Goal: Information Seeking & Learning: Learn about a topic

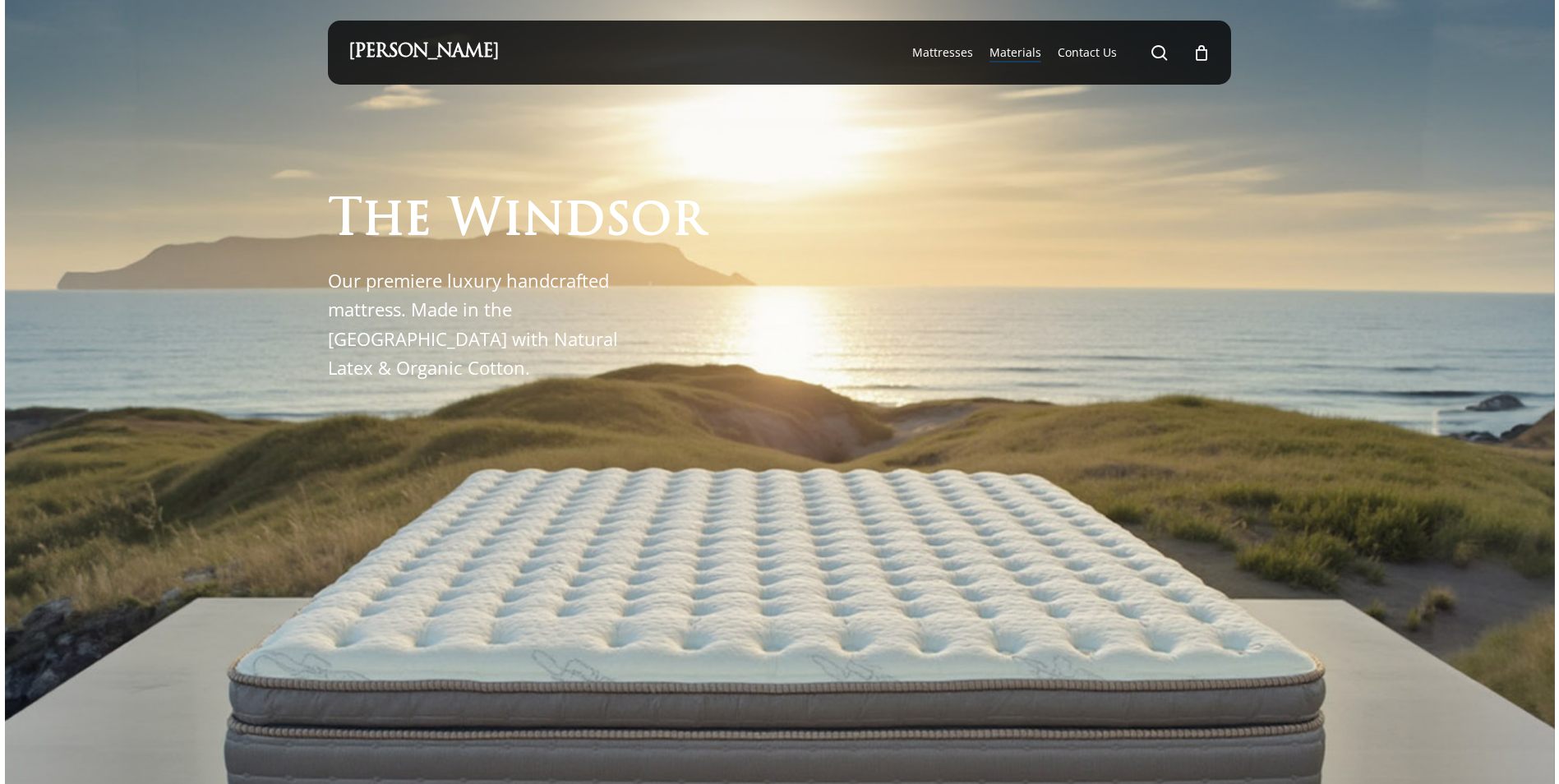
click at [1027, 52] on span "Materials" at bounding box center [1015, 52] width 52 height 16
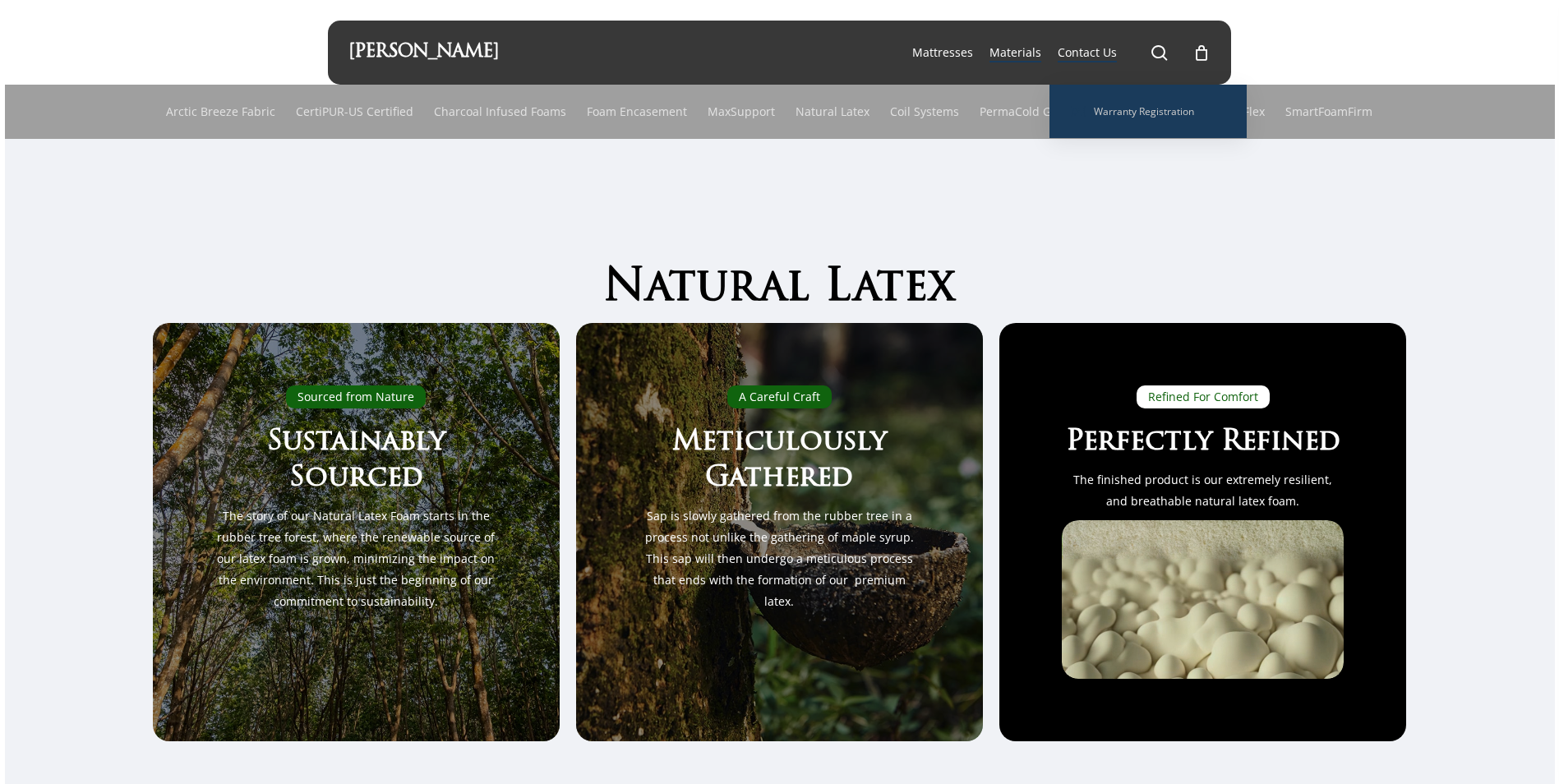
click at [1106, 48] on span "Contact Us" at bounding box center [1087, 52] width 59 height 16
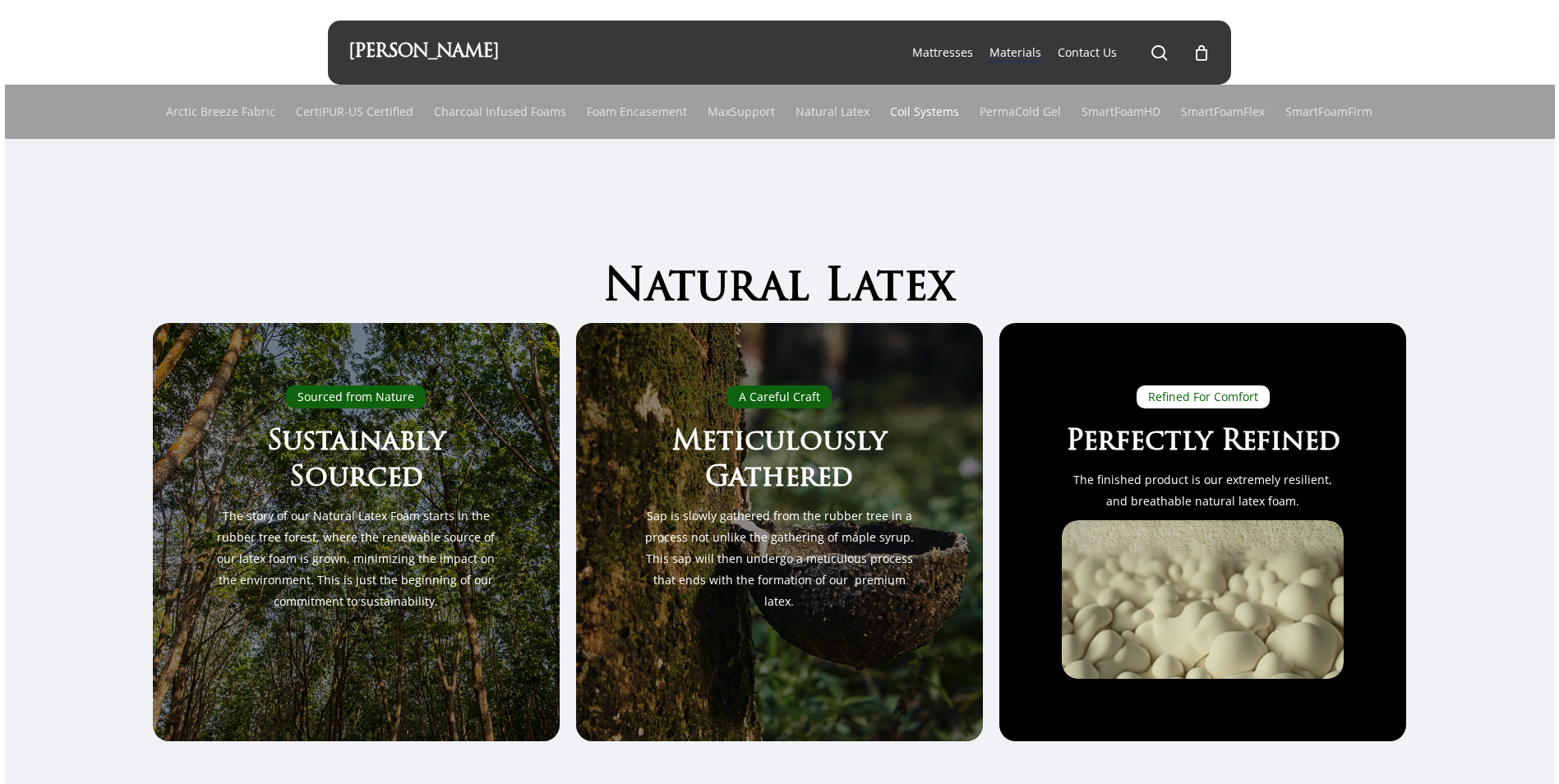
click at [925, 113] on link "Coil Systems" at bounding box center [924, 111] width 69 height 54
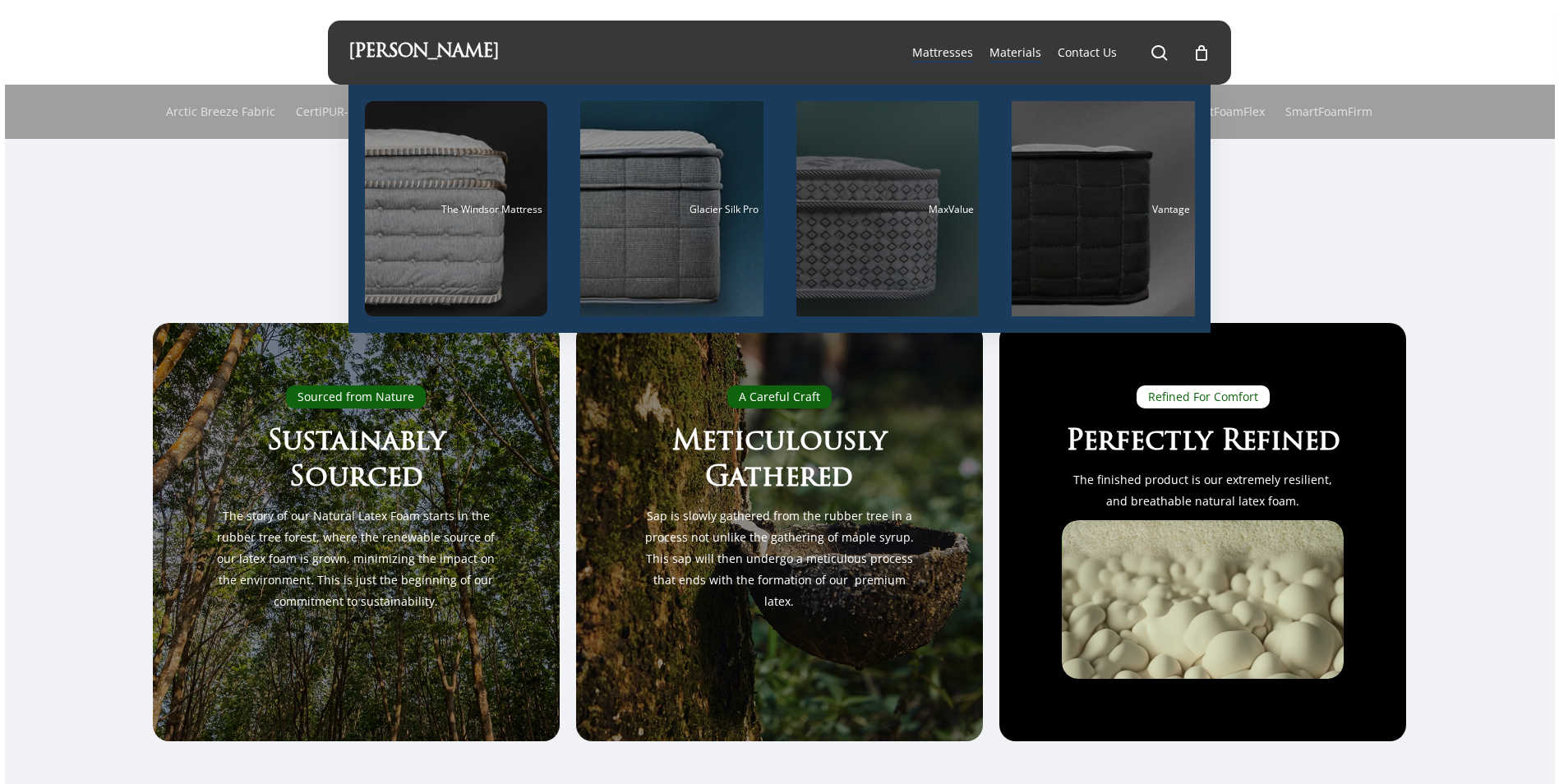
click at [884, 250] on div "Main Menu" at bounding box center [888, 209] width 183 height 215
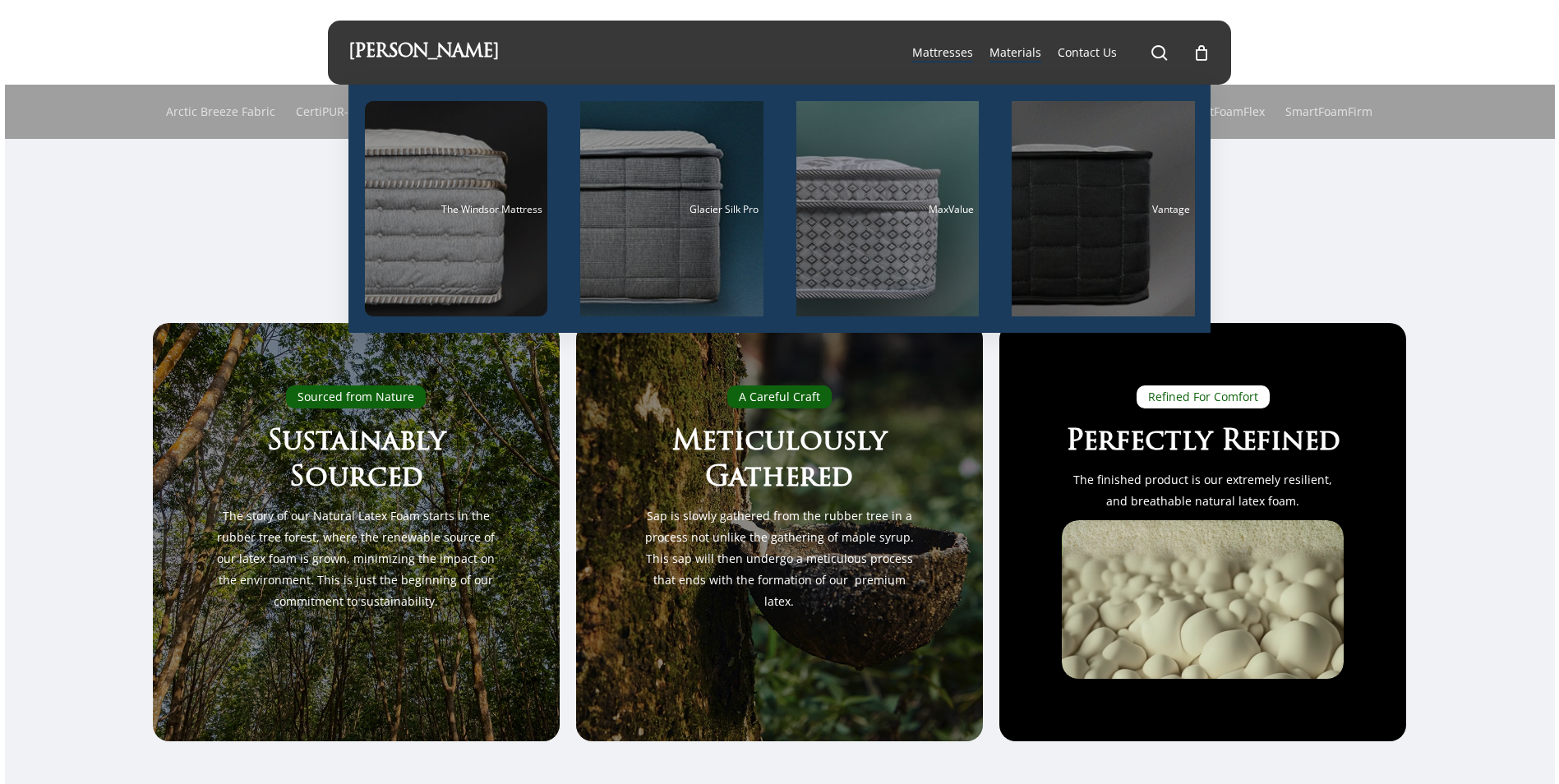
click at [953, 49] on span "Mattresses" at bounding box center [943, 52] width 60 height 16
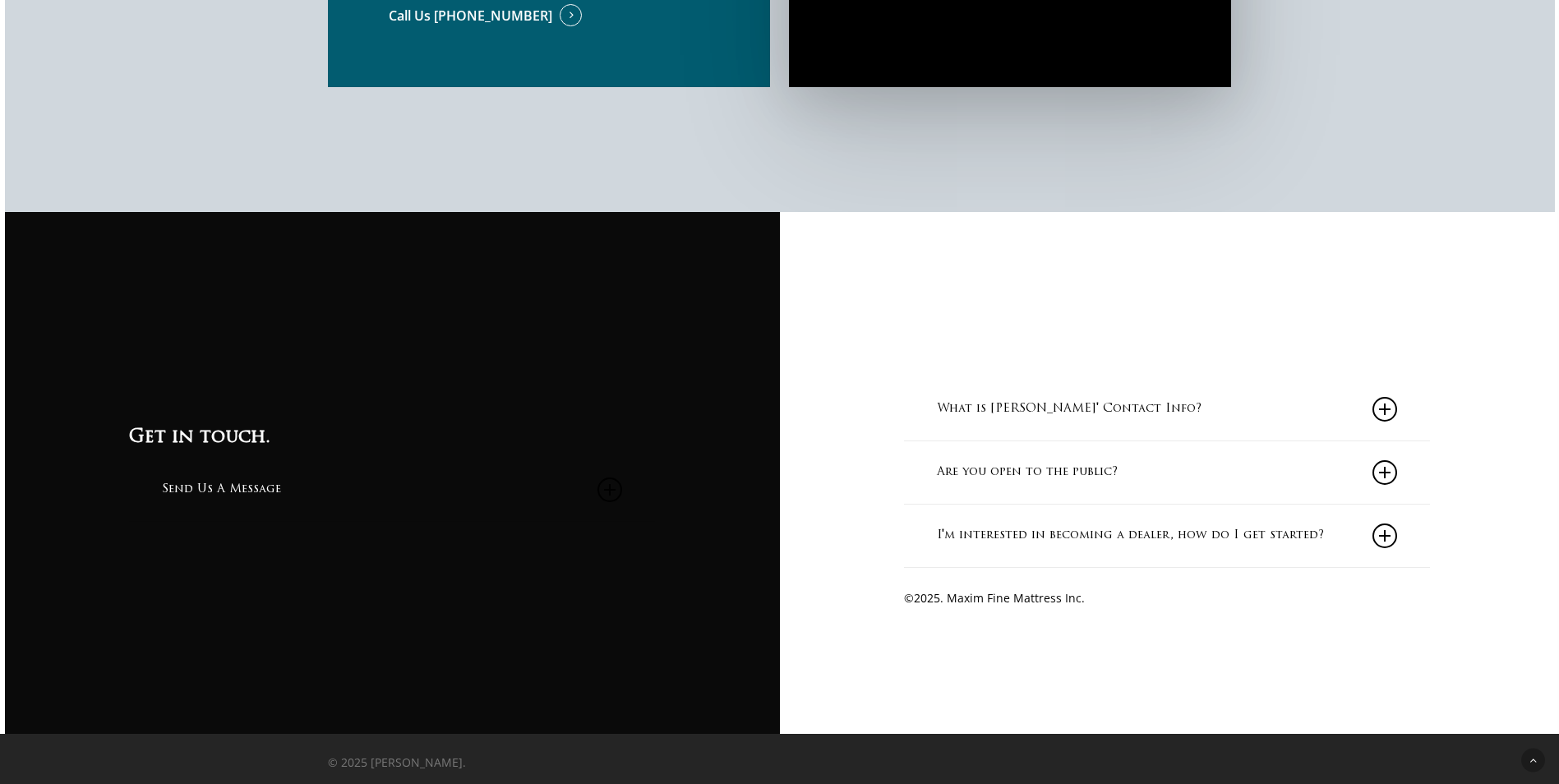
scroll to position [1710, 0]
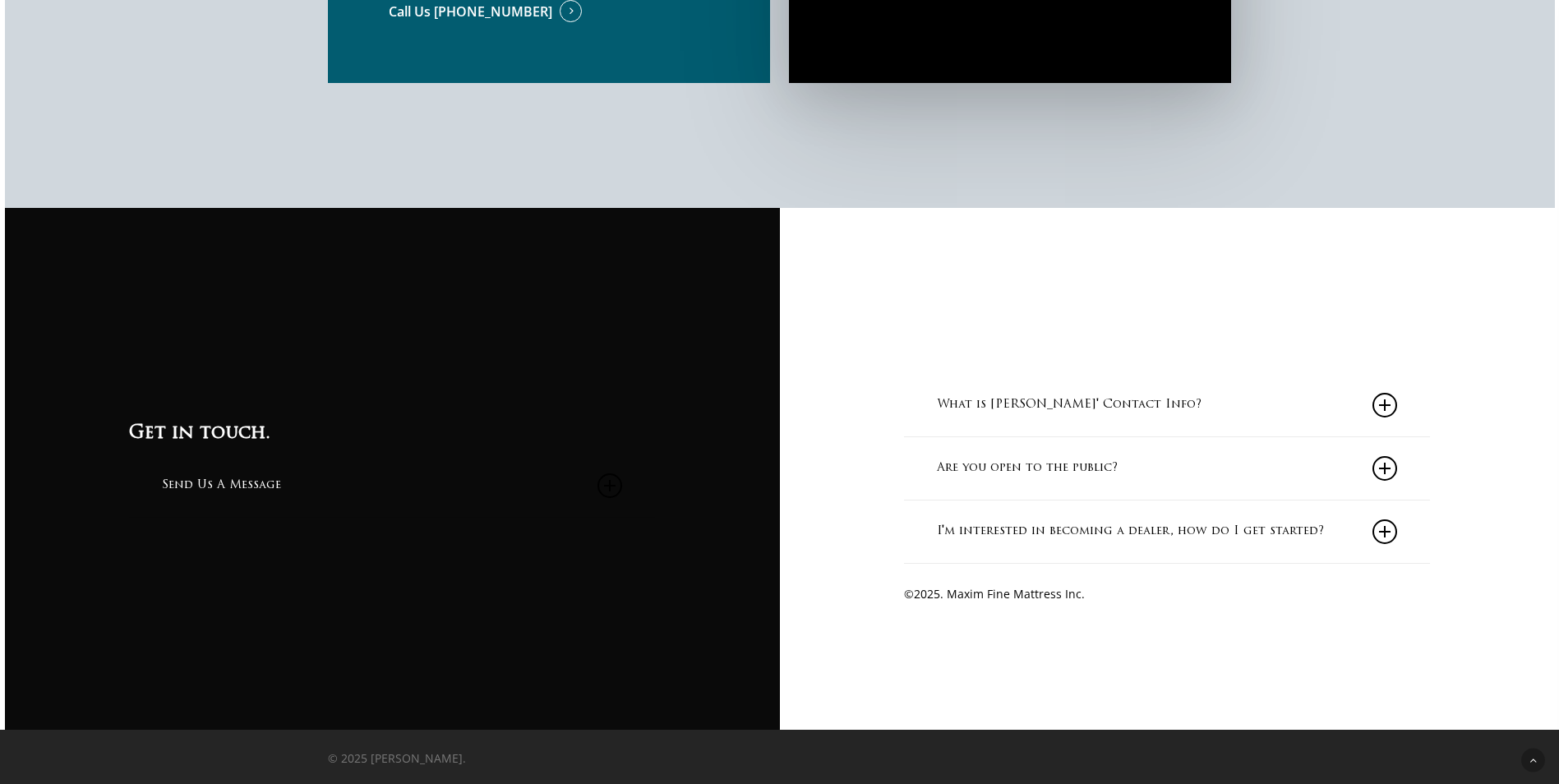
click at [1142, 399] on link "What is Maxim Mattress' Contact Info?" at bounding box center [1167, 405] width 461 height 62
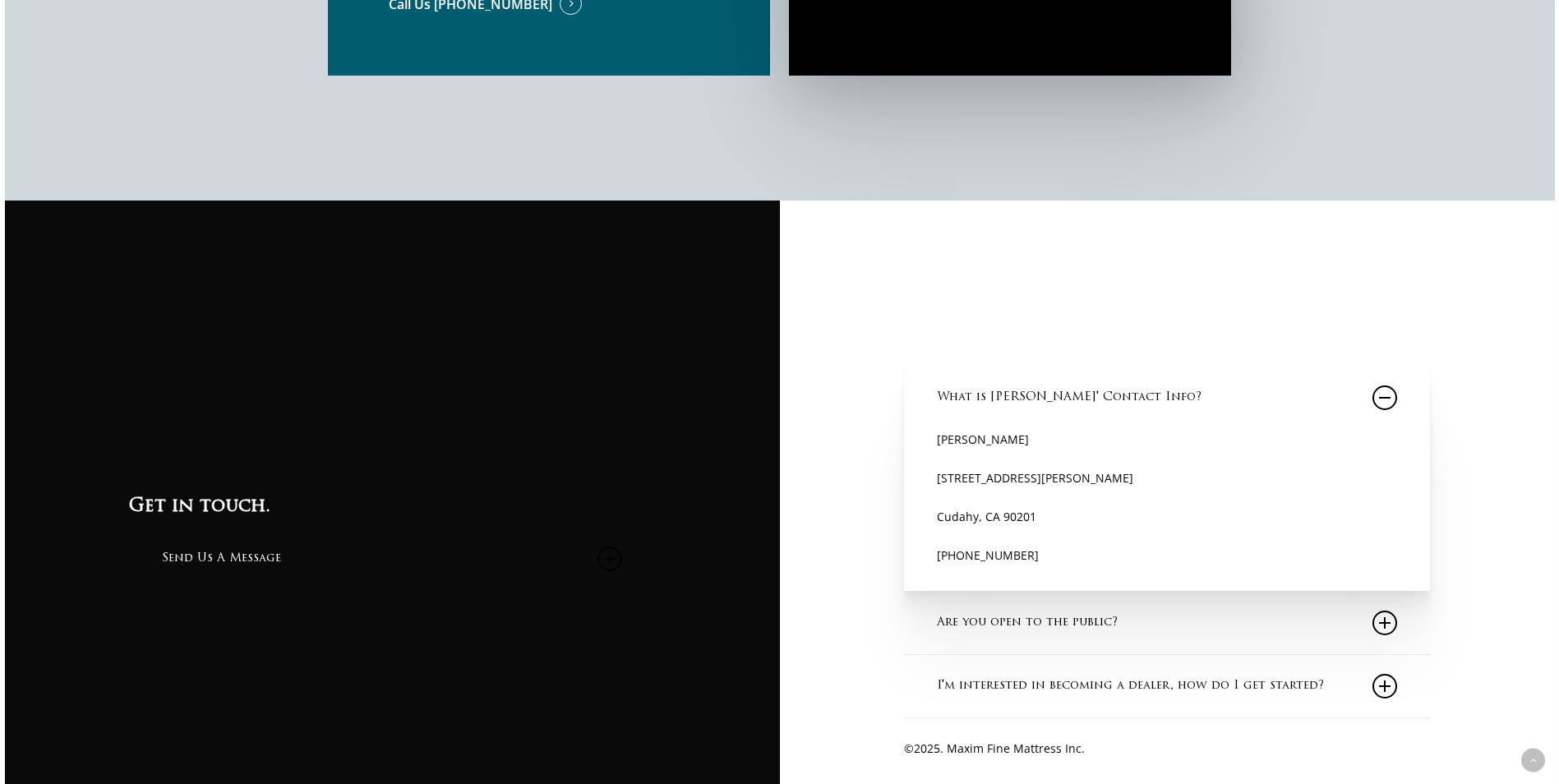
click at [828, 416] on div "Call (888) 727-1759 What is Maxim Mattress' Contact Info? Maxim Mattress 4609 A…" at bounding box center [1166, 542] width 775 height 684
click at [1182, 642] on link "Are you open to the public?" at bounding box center [1167, 623] width 461 height 62
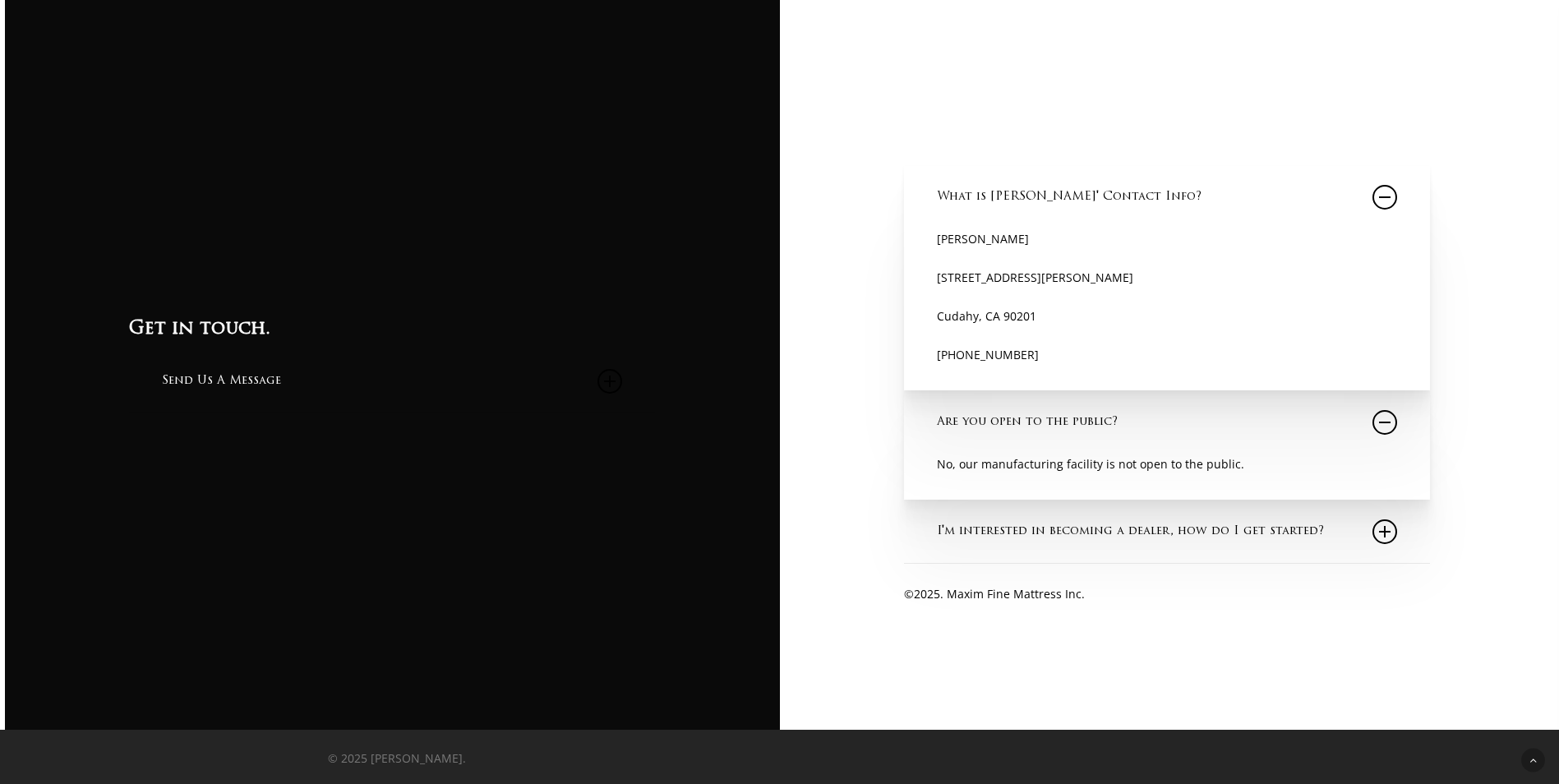
scroll to position [1918, 0]
click at [1200, 529] on link "I'm interested in becoming a dealer, how do I get started?" at bounding box center [1167, 531] width 461 height 62
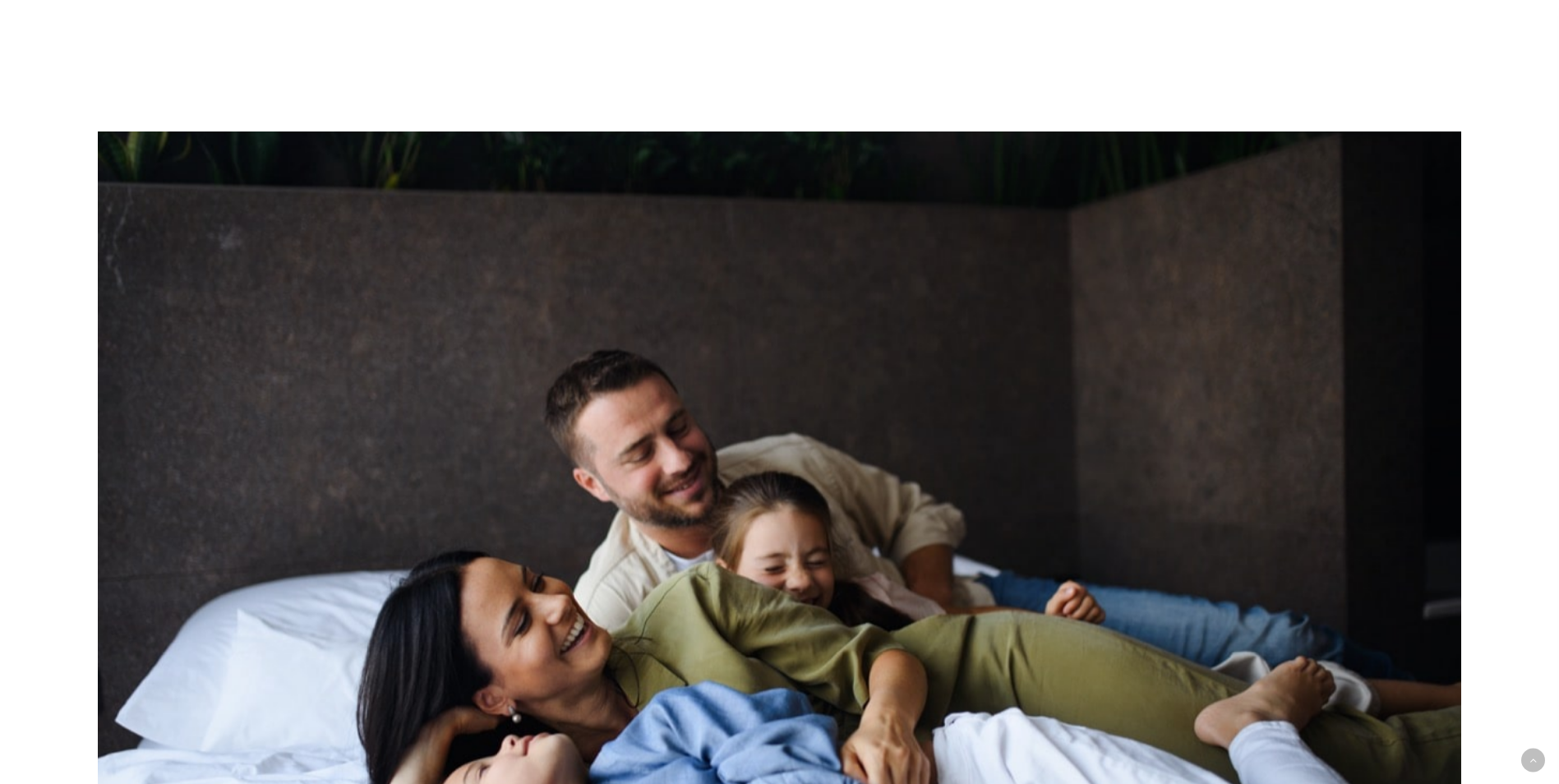
scroll to position [0, 0]
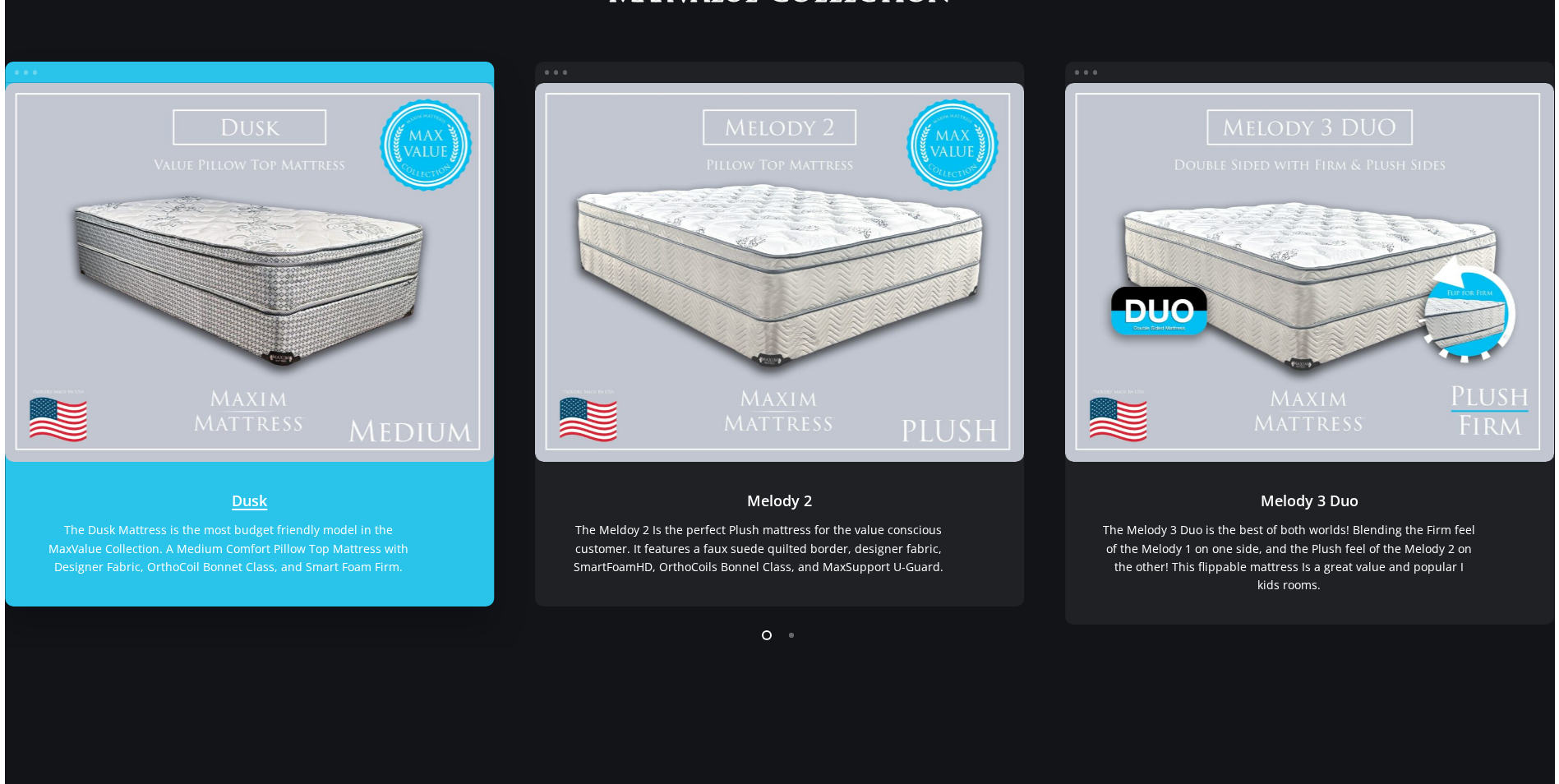
scroll to position [328, 0]
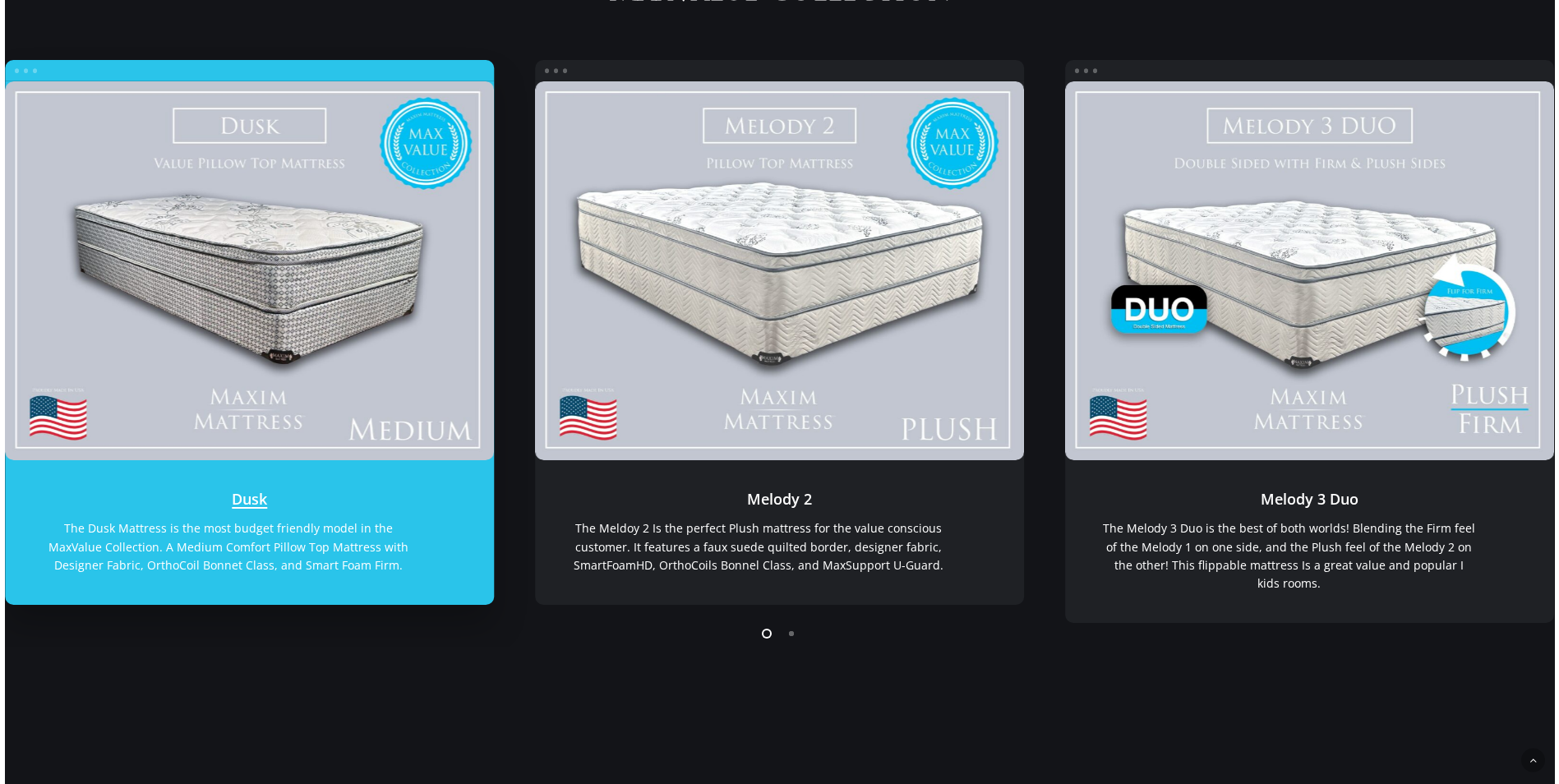
click at [305, 505] on link "Dusk" at bounding box center [249, 532] width 489 height 144
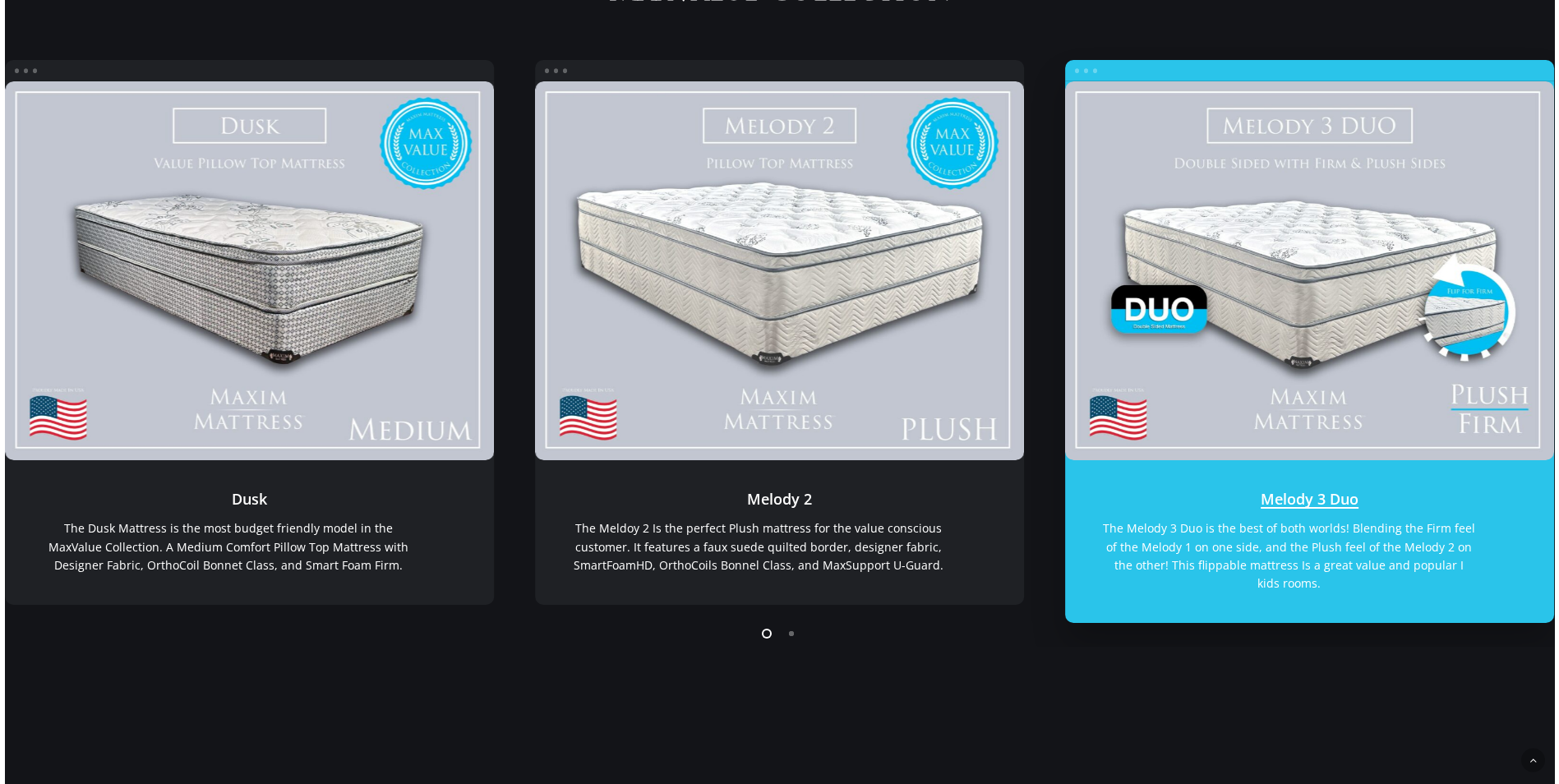
click at [1389, 306] on link "Melody 3 Duo" at bounding box center [1310, 271] width 489 height 379
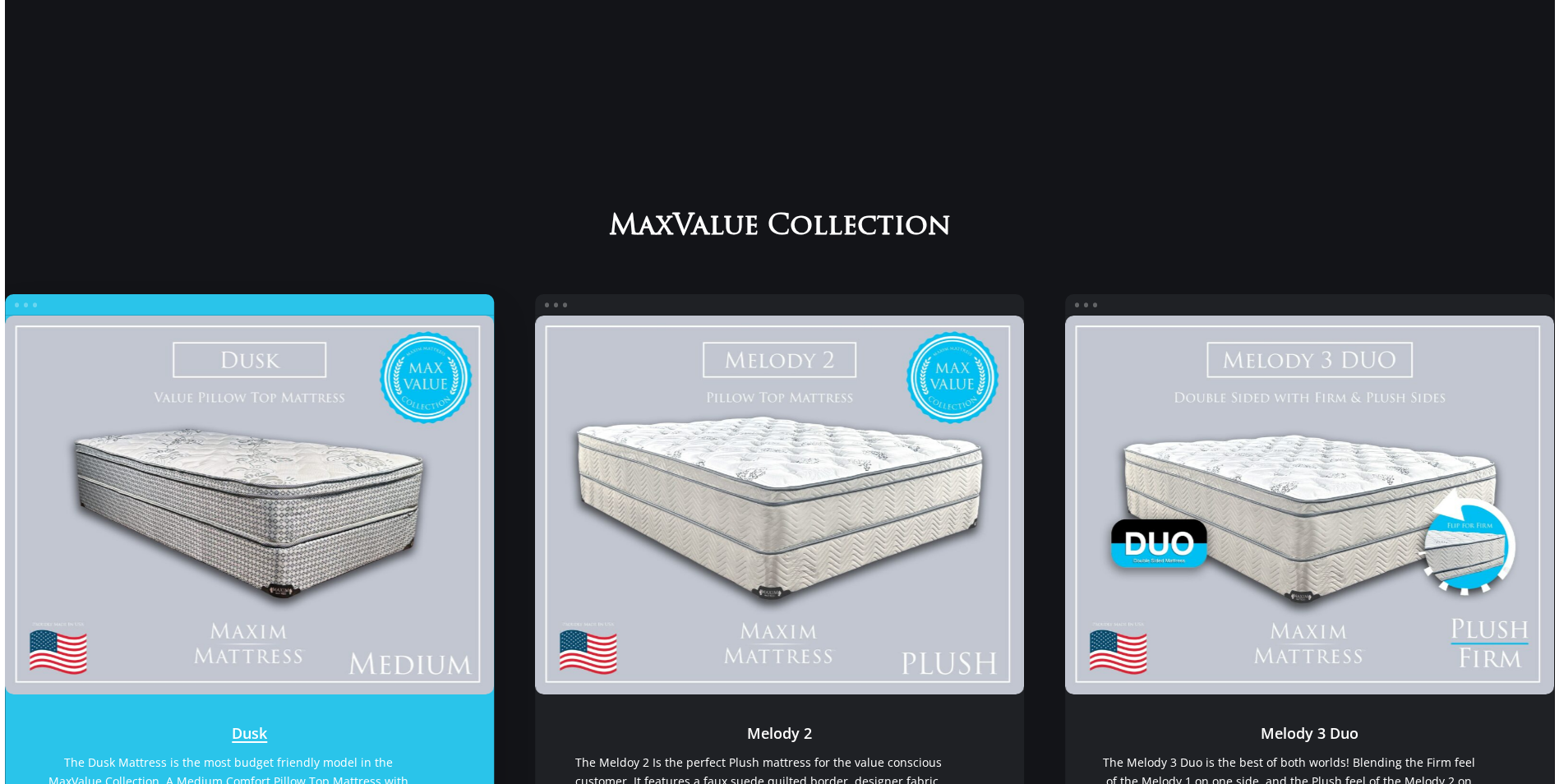
scroll to position [82, 0]
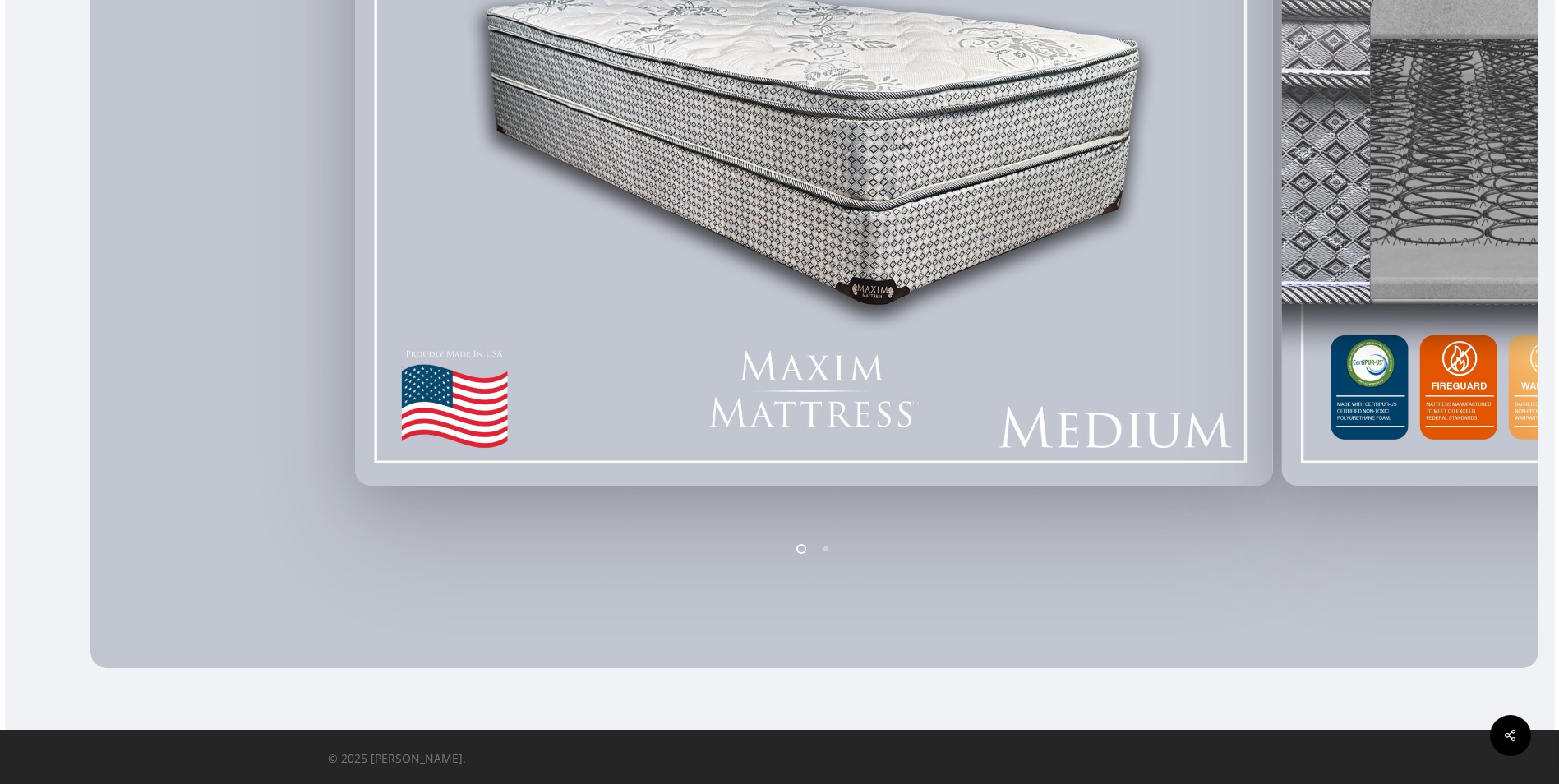
scroll to position [667, 0]
click at [825, 539] on li "Page dot 2" at bounding box center [827, 548] width 25 height 25
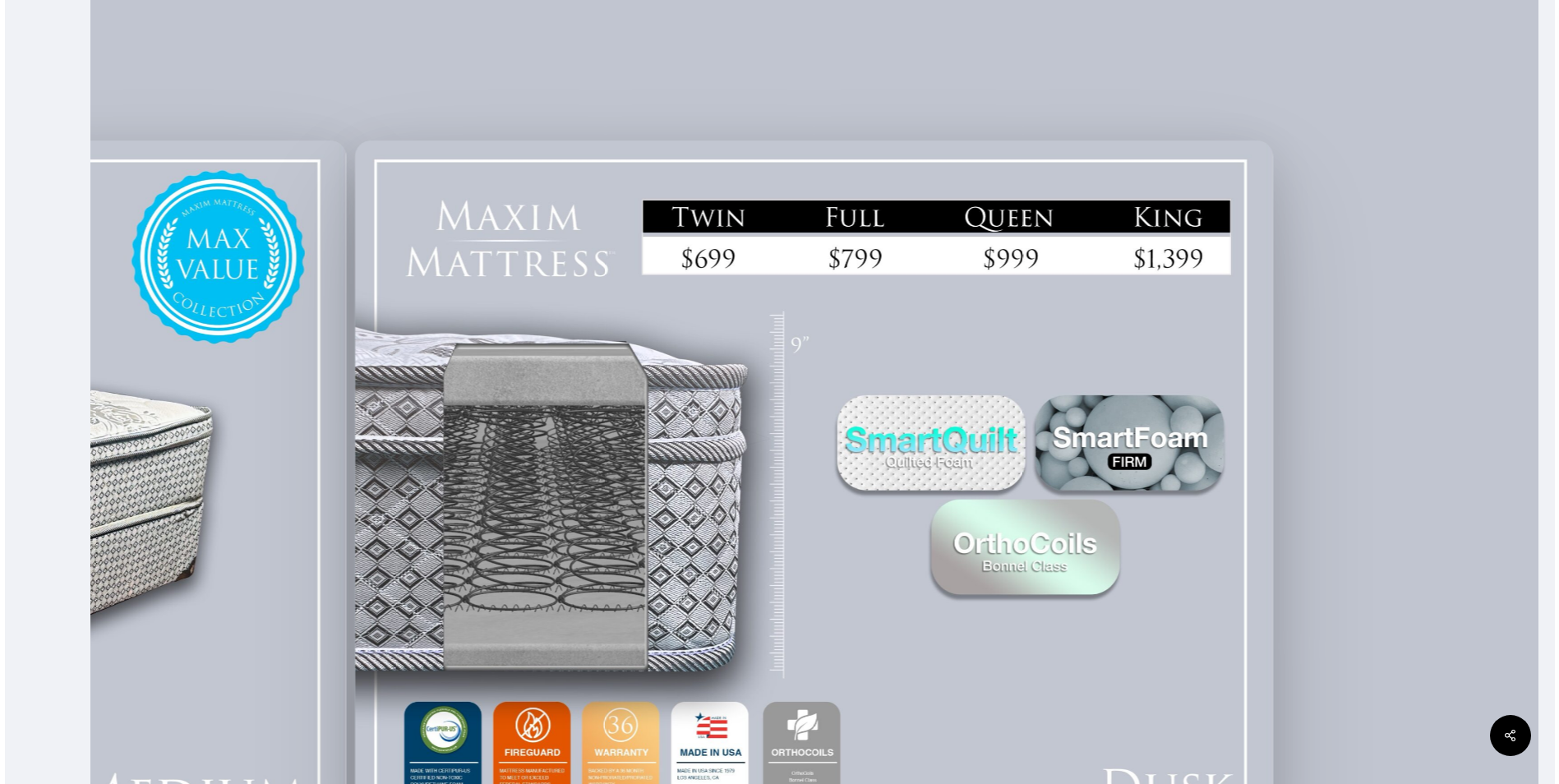
scroll to position [257, 0]
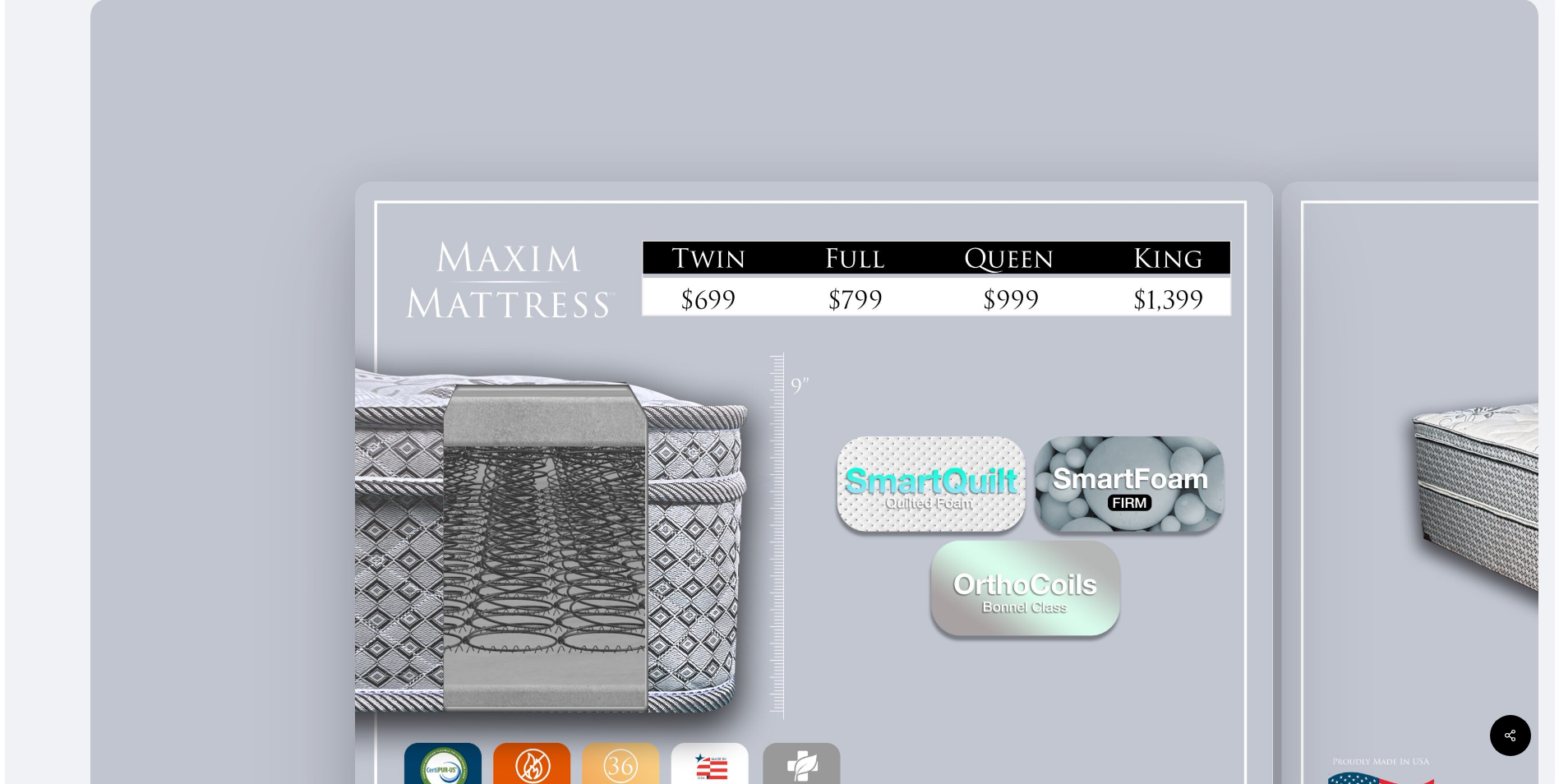
click at [1047, 609] on img at bounding box center [814, 537] width 919 height 711
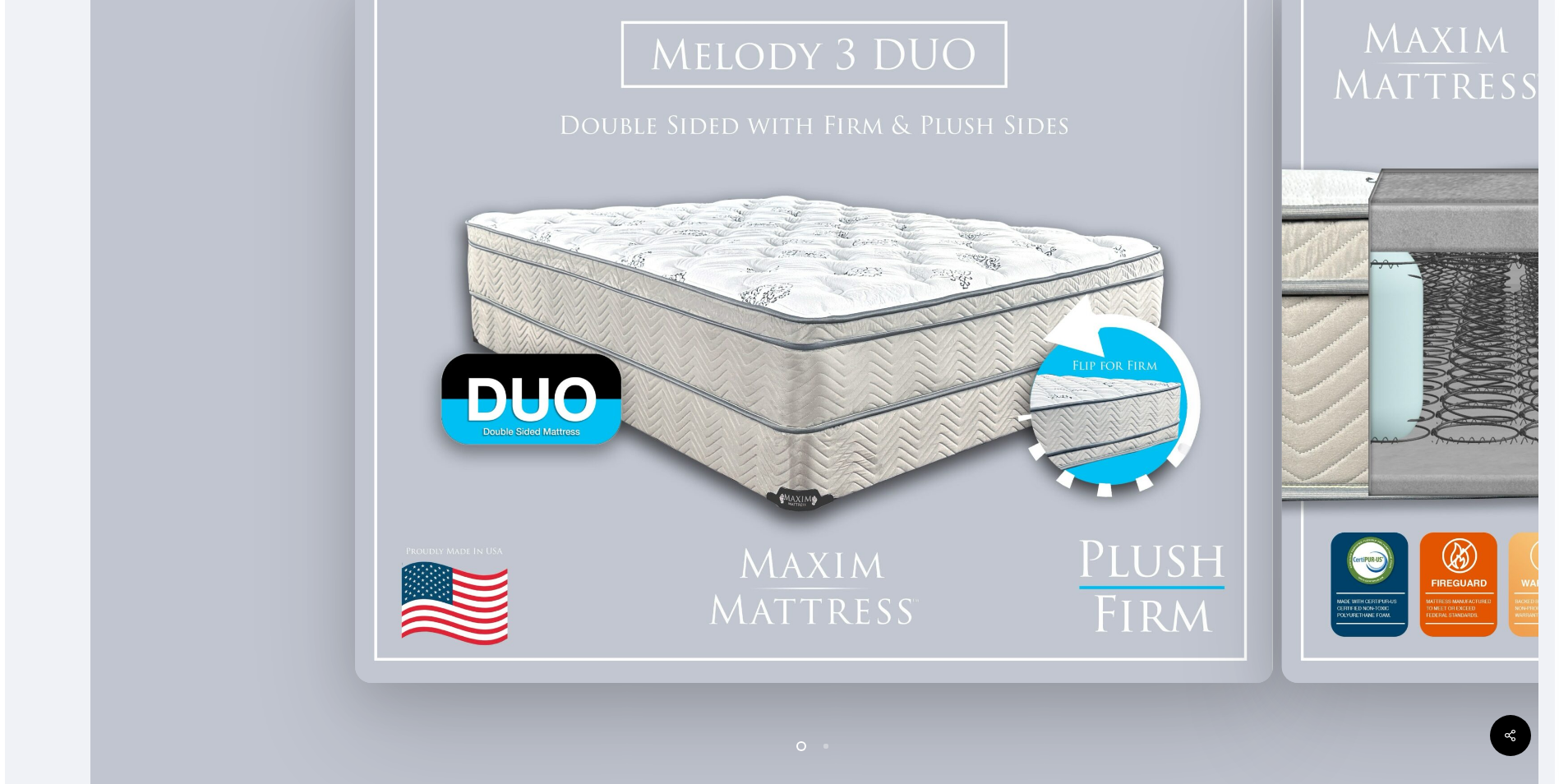
scroll to position [493, 0]
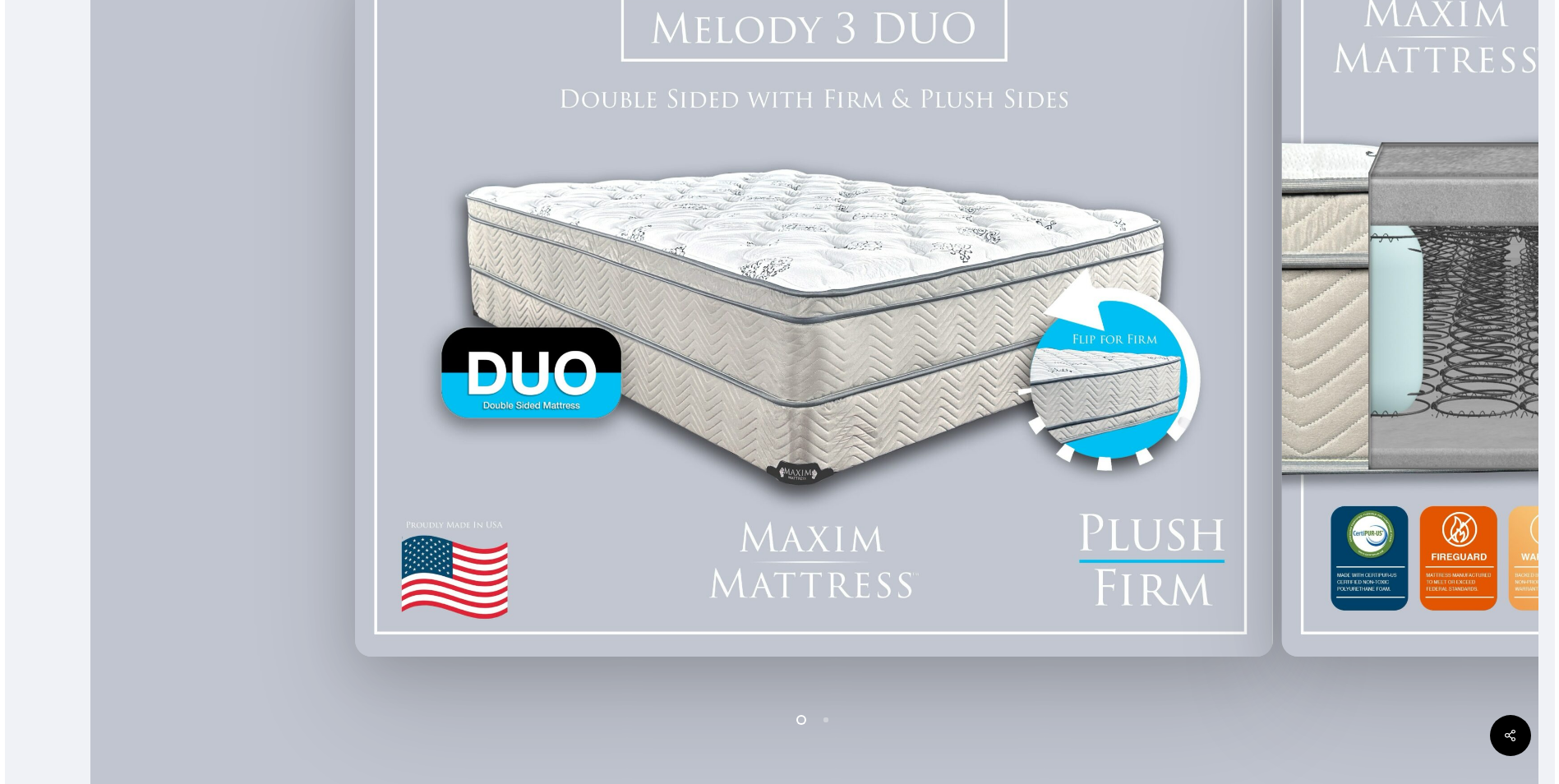
click at [830, 716] on li "Page dot 2" at bounding box center [827, 719] width 25 height 25
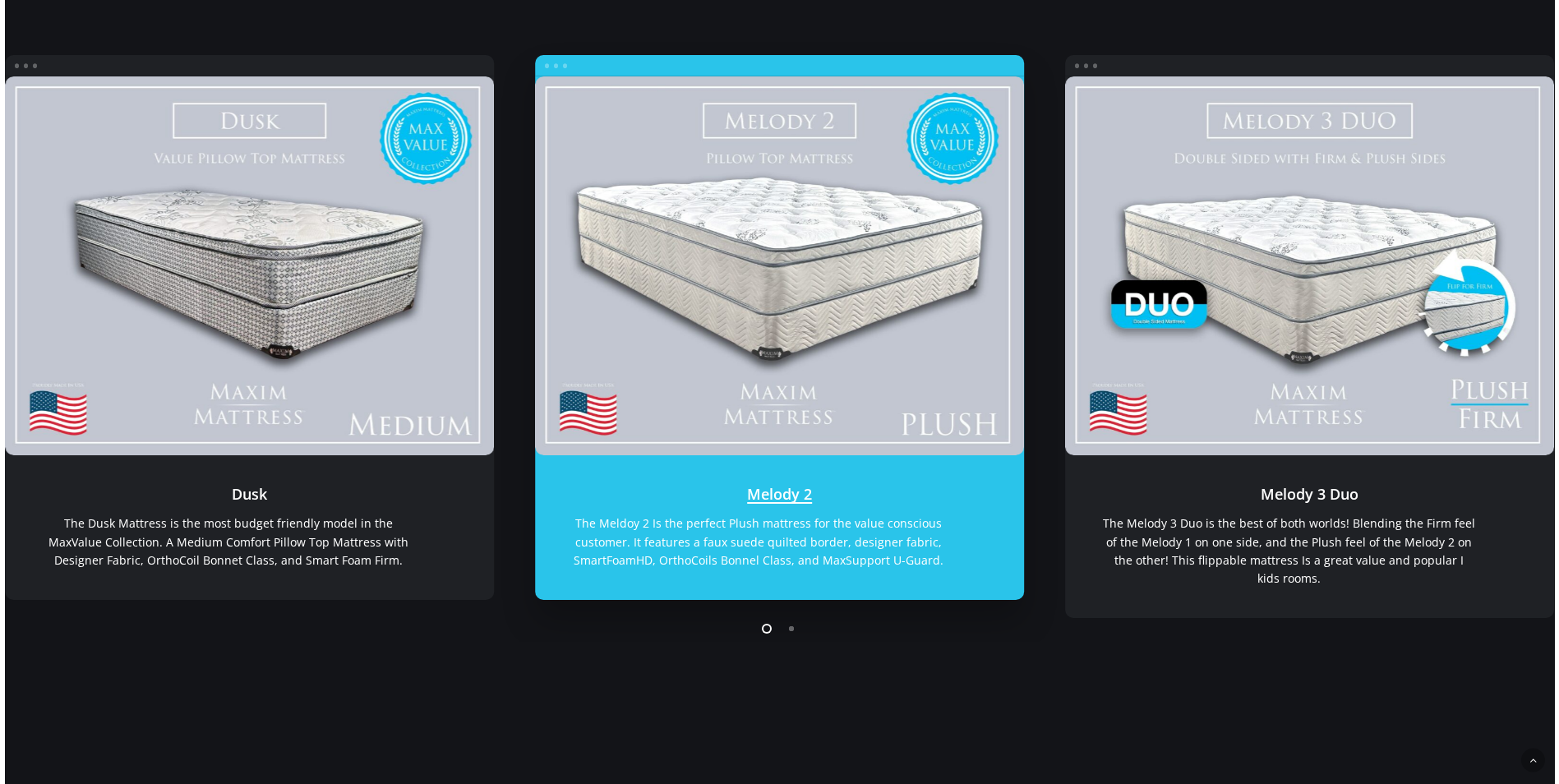
scroll to position [328, 0]
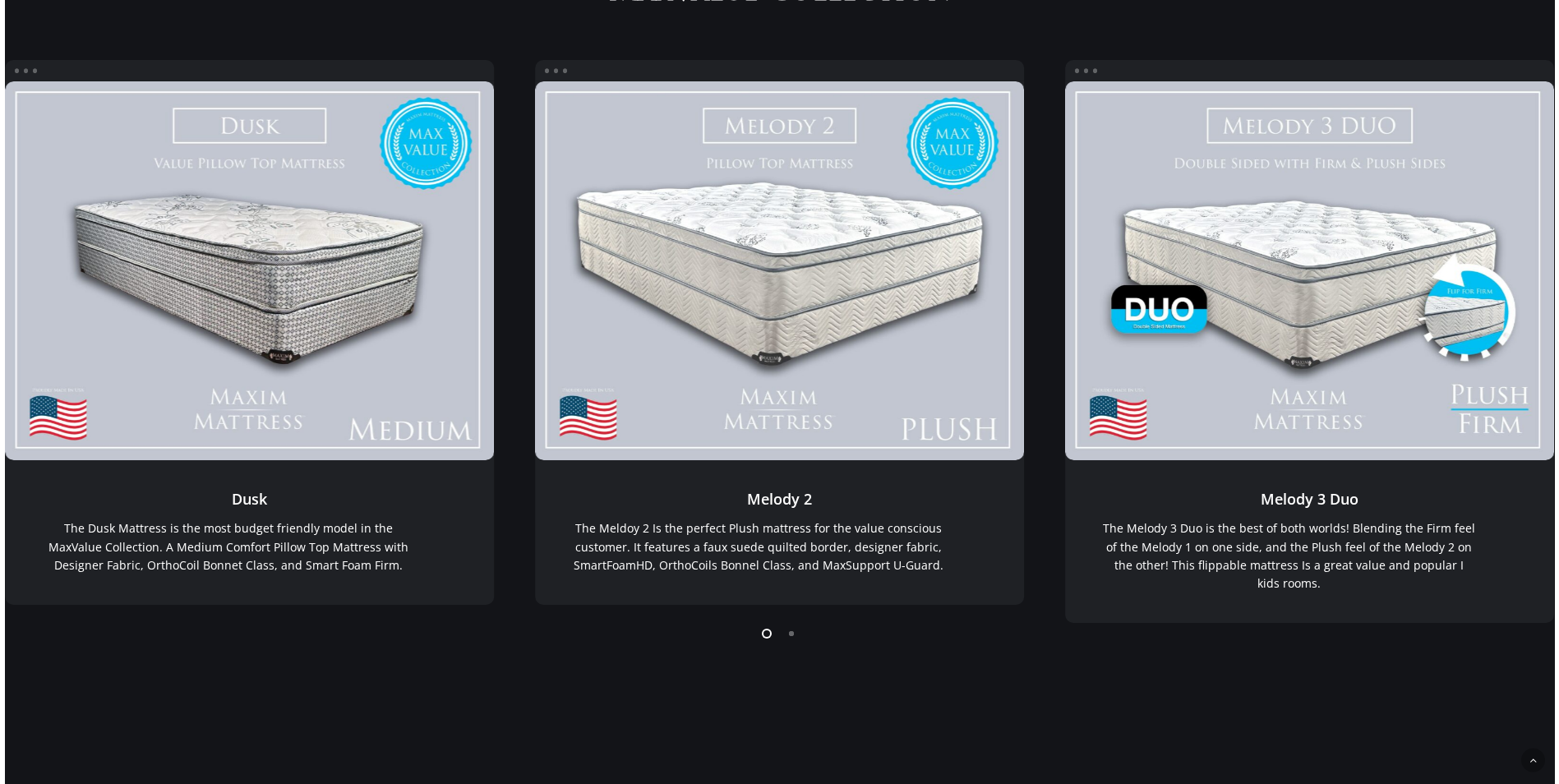
click at [793, 634] on li "Page dot 2" at bounding box center [792, 633] width 25 height 25
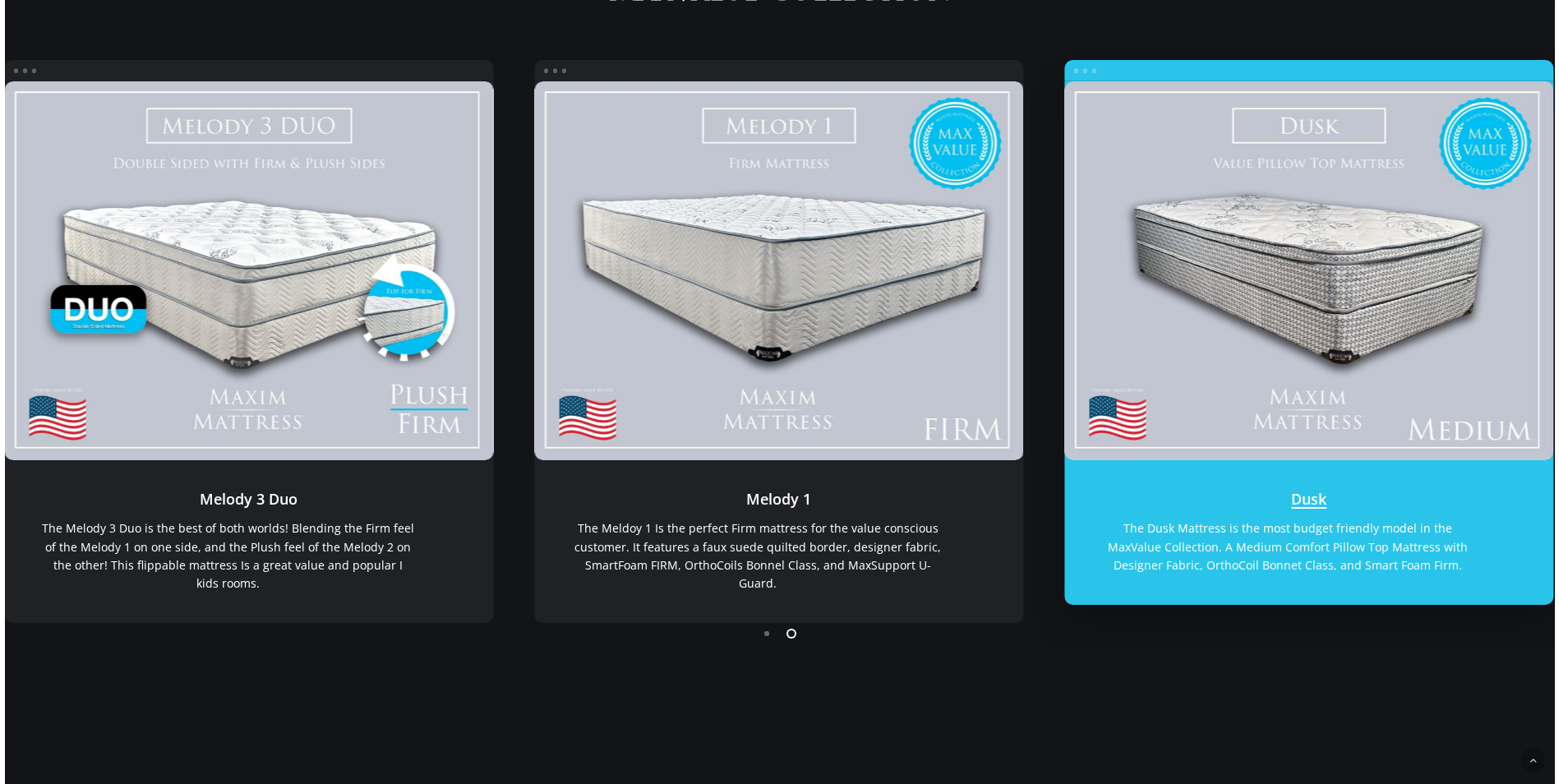
click at [1250, 220] on link "Dusk" at bounding box center [1309, 271] width 489 height 379
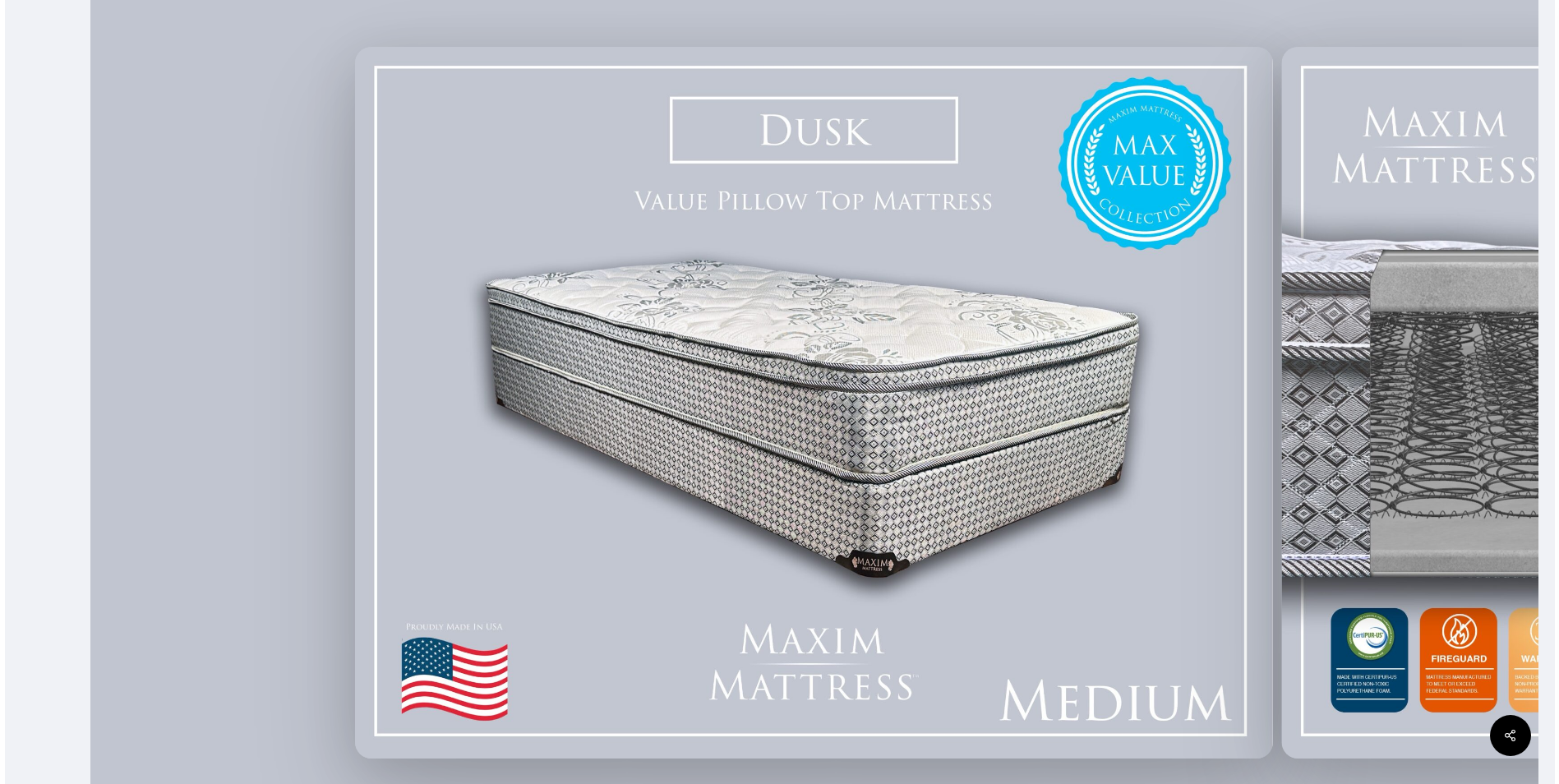
scroll to position [410, 0]
